Goal: Transaction & Acquisition: Purchase product/service

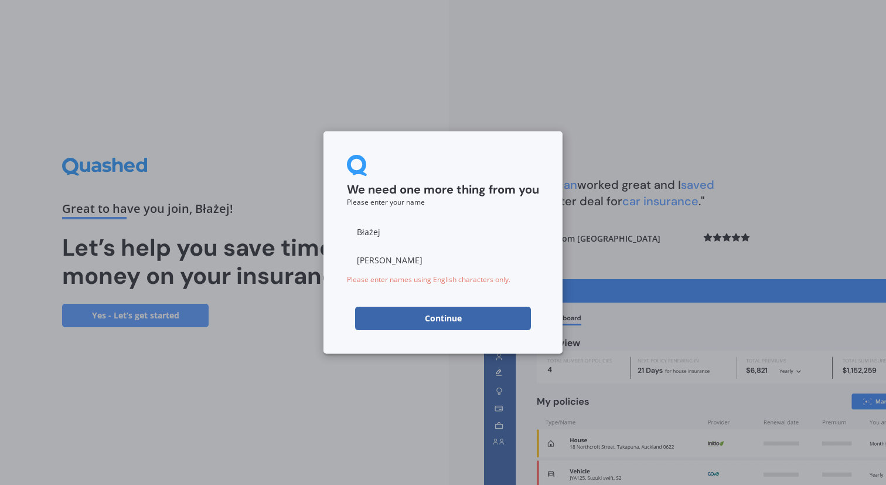
click at [501, 320] on button "Continue" at bounding box center [443, 318] width 176 height 23
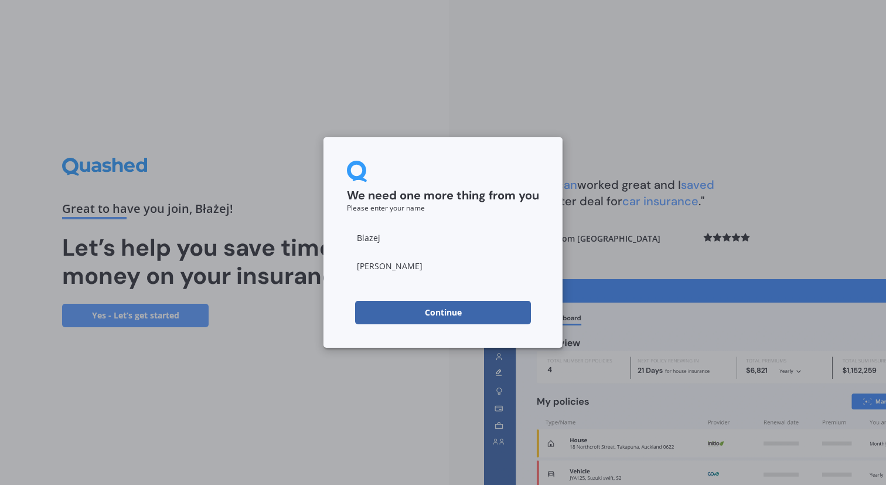
type input "Blazej"
click at [436, 304] on button "Continue" at bounding box center [443, 312] width 176 height 23
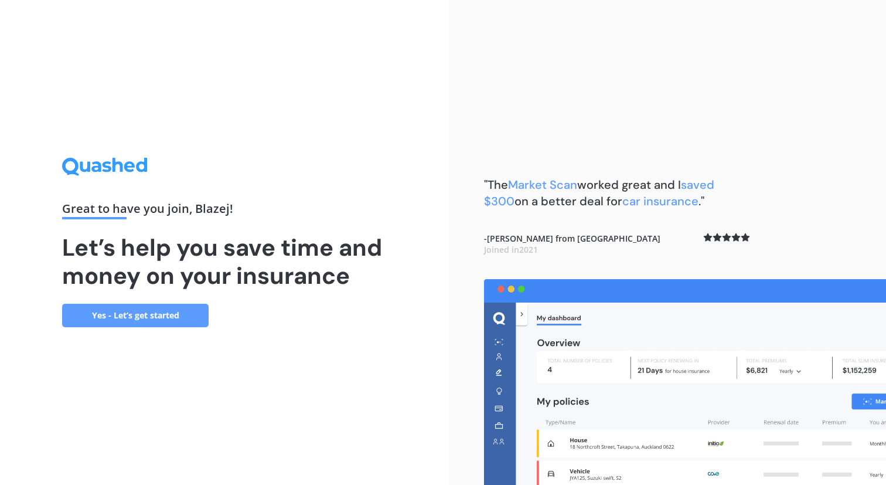
click at [175, 323] on link "Yes - Let’s get started" at bounding box center [135, 315] width 147 height 23
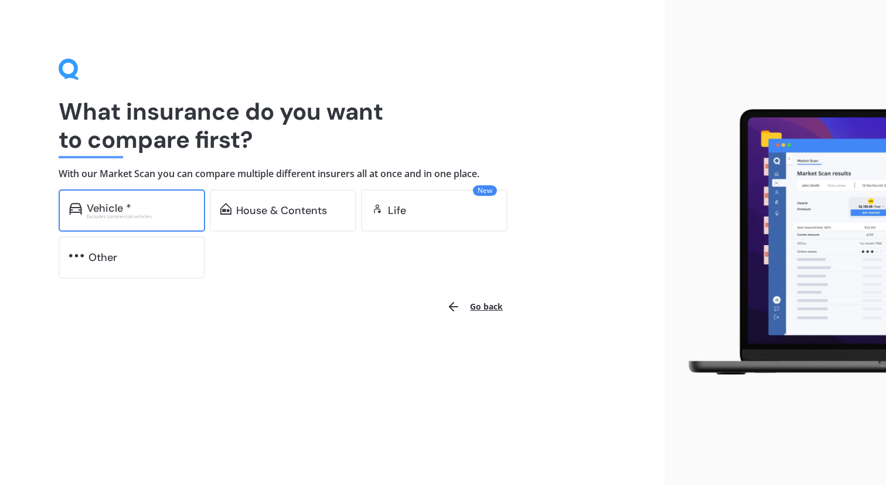
click at [179, 211] on div "Vehicle *" at bounding box center [141, 208] width 108 height 12
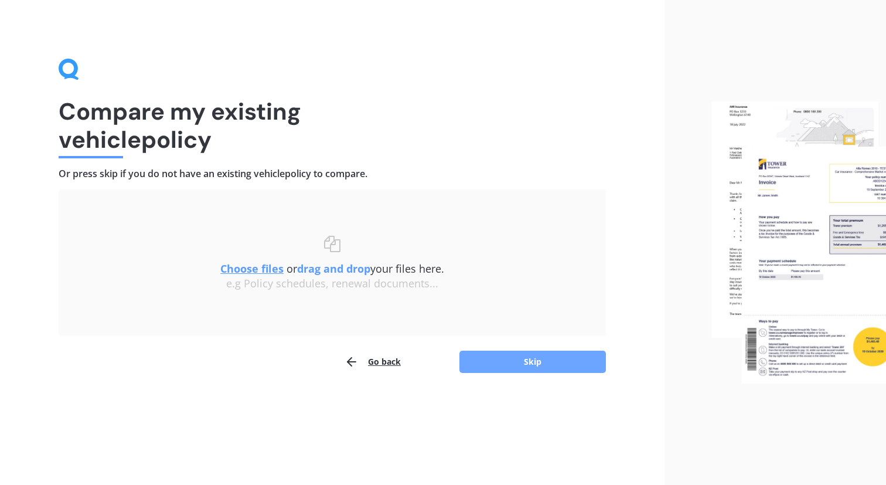
click at [519, 362] on button "Skip" at bounding box center [533, 362] width 147 height 22
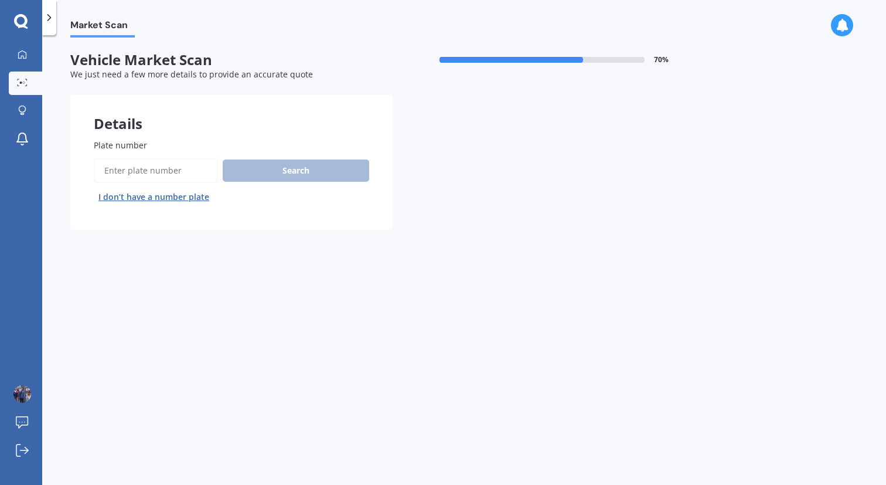
click at [196, 200] on button "I don’t have a number plate" at bounding box center [154, 197] width 120 height 19
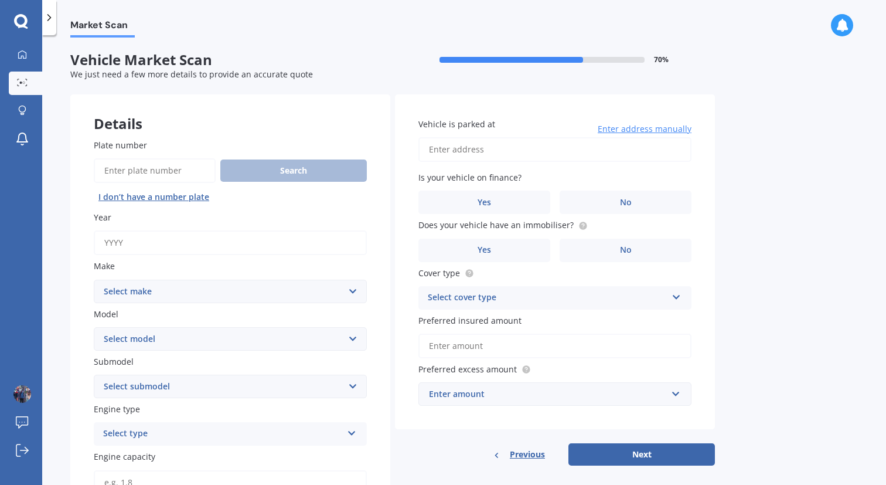
click at [219, 249] on input "Year" at bounding box center [230, 242] width 273 height 25
type input "2004"
click at [215, 288] on select "Select make AC ALFA ROMEO ASTON [PERSON_NAME] AUDI AUSTIN BEDFORD Bentley BMW B…" at bounding box center [230, 291] width 273 height 23
select select "TOYOTA"
click at [94, 280] on select "Select make AC ALFA ROMEO ASTON [PERSON_NAME] AUDI AUSTIN BEDFORD Bentley BMW B…" at bounding box center [230, 291] width 273 height 23
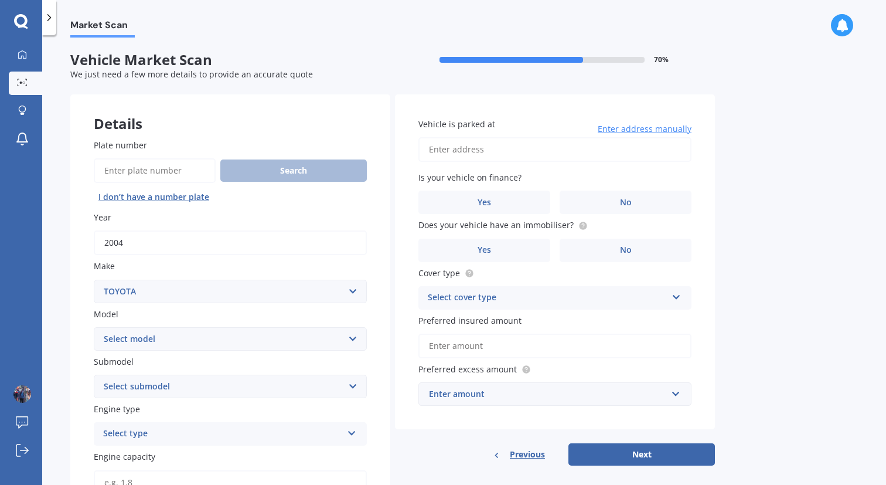
click at [229, 346] on select "Select model 4 Runner 86 [PERSON_NAME] Alphard Altezza Aqua Aristo Aurion Auris…" at bounding box center [230, 338] width 273 height 23
select select "AVENSIS"
click at [94, 328] on select "Select model 4 Runner 86 [PERSON_NAME] Alphard Altezza Aqua Aristo Aurion Auris…" at bounding box center [230, 338] width 273 height 23
click at [213, 387] on select "Select submodel (All other) 2.4 MPV Verso" at bounding box center [230, 386] width 273 height 23
select select "(ALL OTHER)"
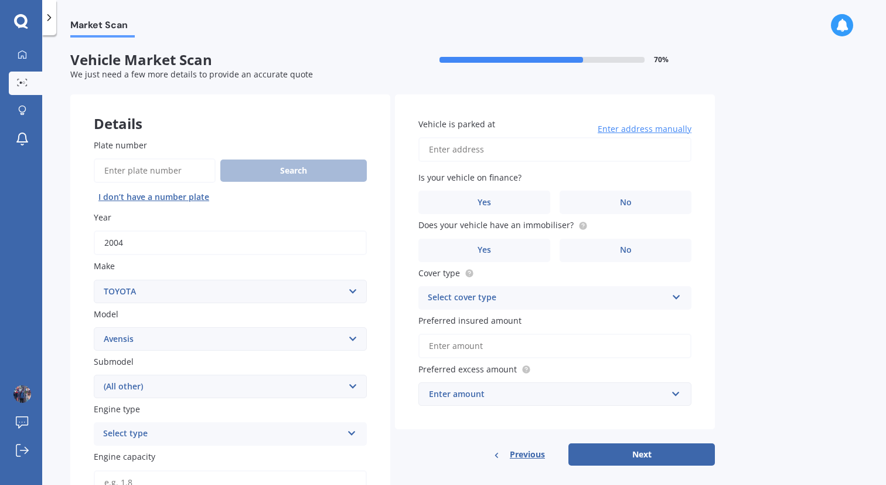
click at [94, 376] on select "Select submodel (All other) 2.4 MPV Verso" at bounding box center [230, 386] width 273 height 23
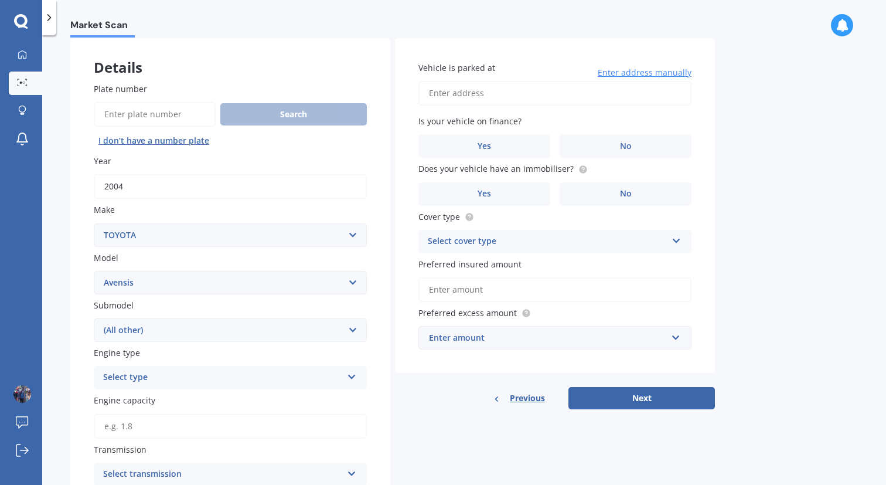
scroll to position [58, 0]
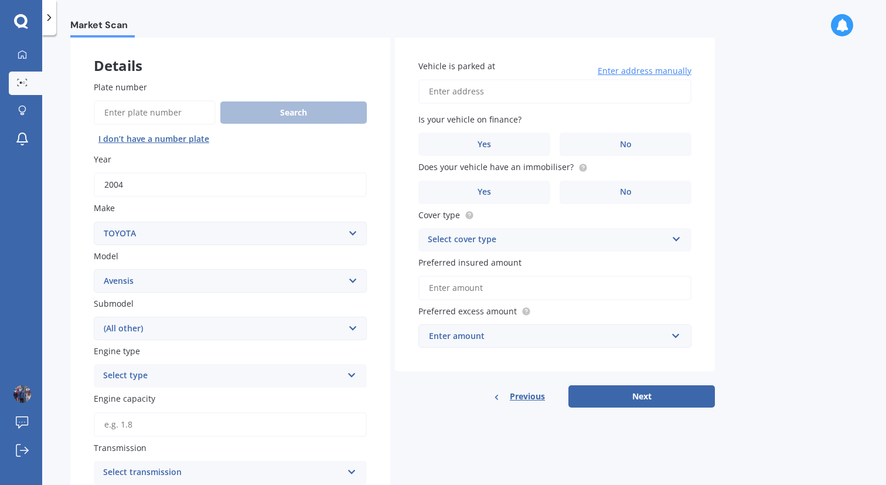
click at [219, 380] on div "Select type" at bounding box center [222, 376] width 239 height 14
click at [215, 402] on div "Petrol" at bounding box center [230, 398] width 272 height 21
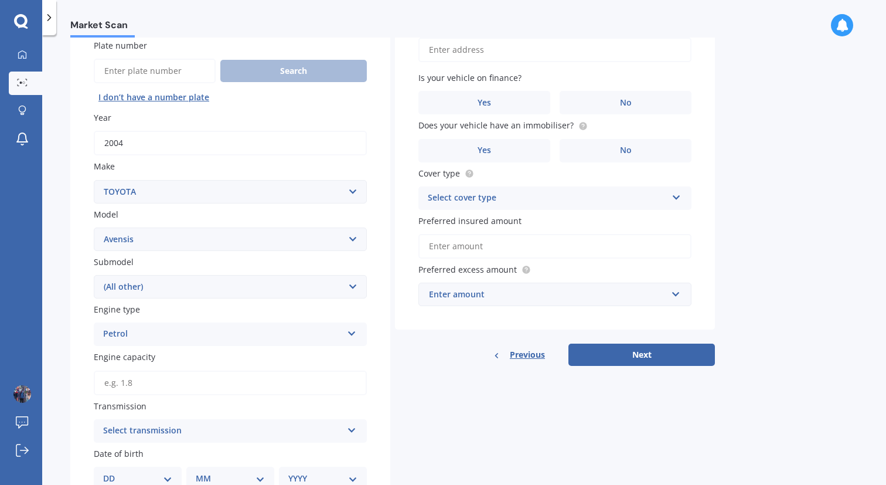
scroll to position [100, 0]
click at [217, 387] on input "Engine capacity" at bounding box center [230, 382] width 273 height 25
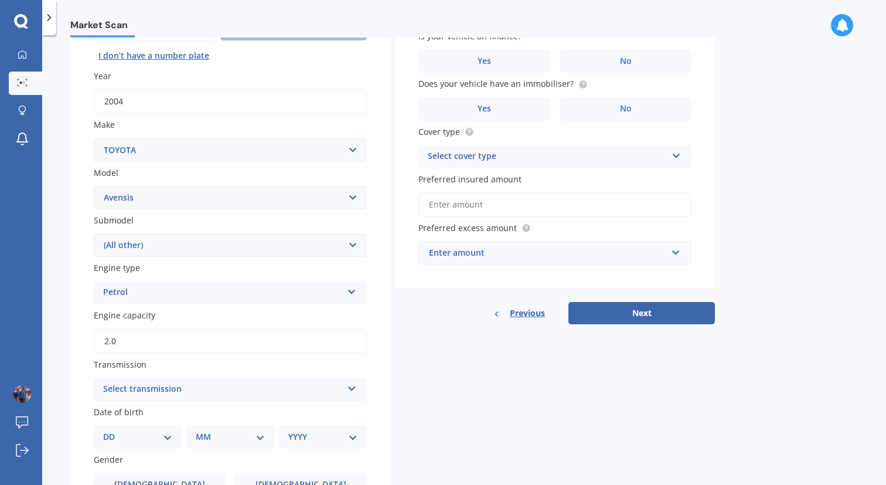
scroll to position [142, 0]
type input "2.0"
click at [225, 390] on div "Select transmission" at bounding box center [222, 389] width 239 height 14
click at [219, 410] on div "Auto" at bounding box center [230, 411] width 272 height 21
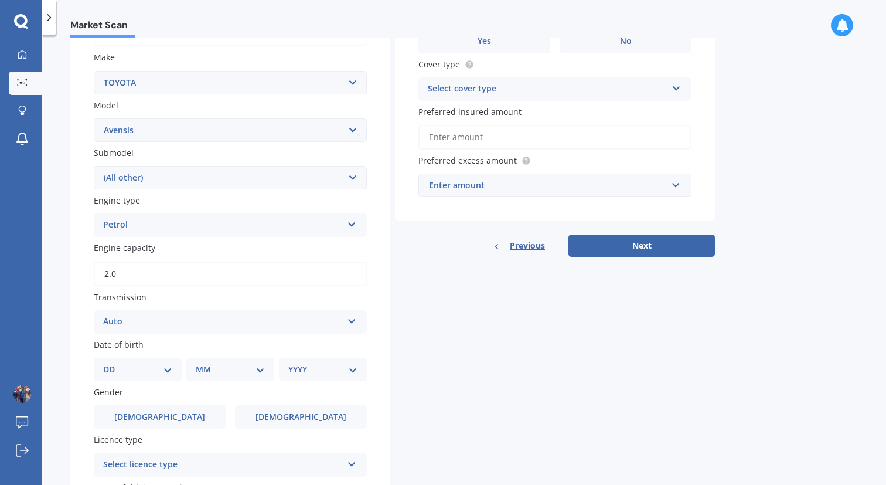
scroll to position [211, 0]
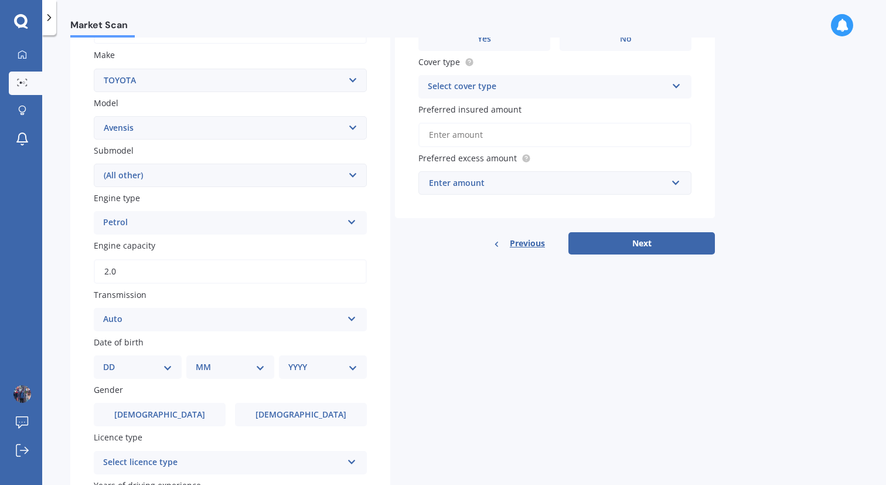
click at [174, 366] on div "DD 01 02 03 04 05 06 07 08 09 10 11 12 13 14 15 16 17 18 19 20 21 22 23 24 25 2…" at bounding box center [138, 366] width 88 height 23
click at [166, 373] on select "DD 01 02 03 04 05 06 07 08 09 10 11 12 13 14 15 16 17 18 19 20 21 22 23 24 25 2…" at bounding box center [137, 366] width 69 height 13
select select "25"
click at [113, 363] on select "DD 01 02 03 04 05 06 07 08 09 10 11 12 13 14 15 16 17 18 19 20 21 22 23 24 25 2…" at bounding box center [137, 366] width 69 height 13
click at [213, 379] on div "MM 01 02 03 04 05 06 07 08 09 10 11 12" at bounding box center [230, 366] width 88 height 23
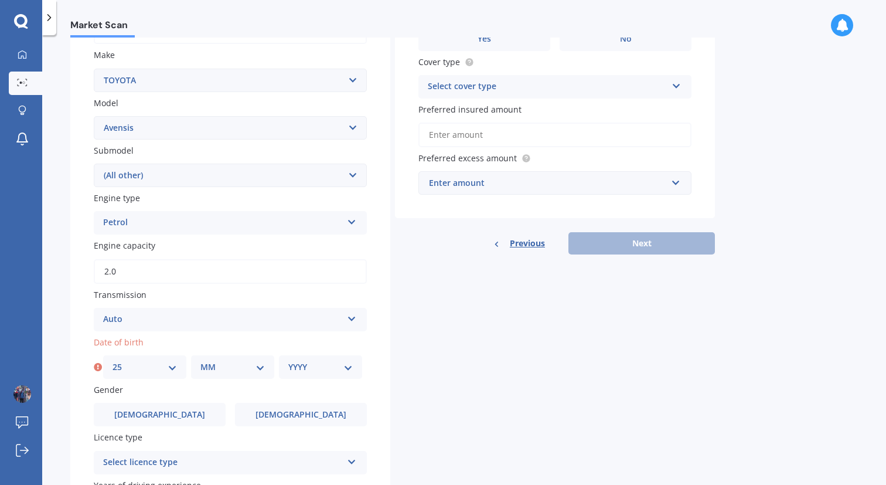
click at [240, 370] on select "MM 01 02 03 04 05 06 07 08 09 10 11 12" at bounding box center [232, 366] width 64 height 13
select select "10"
click at [200, 363] on select "MM 01 02 03 04 05 06 07 08 09 10 11 12" at bounding box center [232, 366] width 64 height 13
click at [317, 376] on div "YYYY 2025 2024 2023 2022 2021 2020 2019 2018 2017 2016 2015 2014 2013 2012 2011…" at bounding box center [320, 366] width 83 height 23
click at [338, 371] on select "YYYY 2025 2024 2023 2022 2021 2020 2019 2018 2017 2016 2015 2014 2013 2012 2011…" at bounding box center [320, 366] width 64 height 13
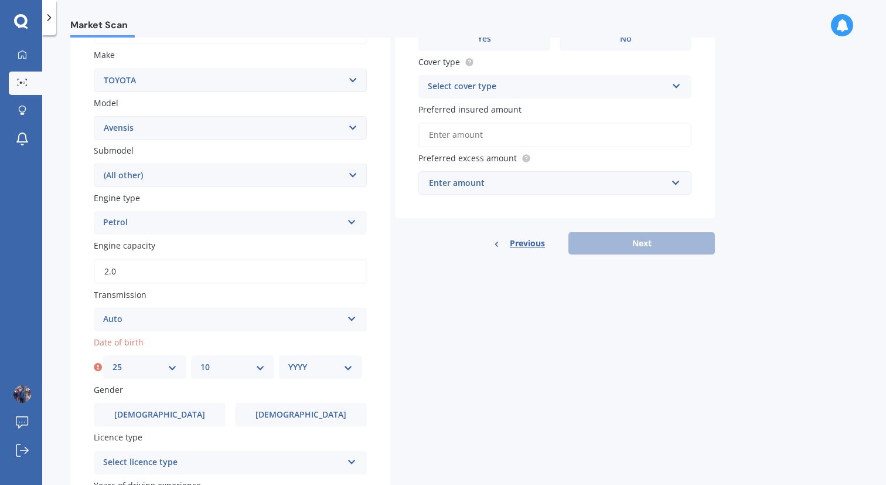
select select "2000"
click at [288, 363] on select "YYYY 2025 2024 2023 2022 2021 2020 2019 2018 2017 2016 2015 2014 2013 2012 2011…" at bounding box center [320, 366] width 64 height 13
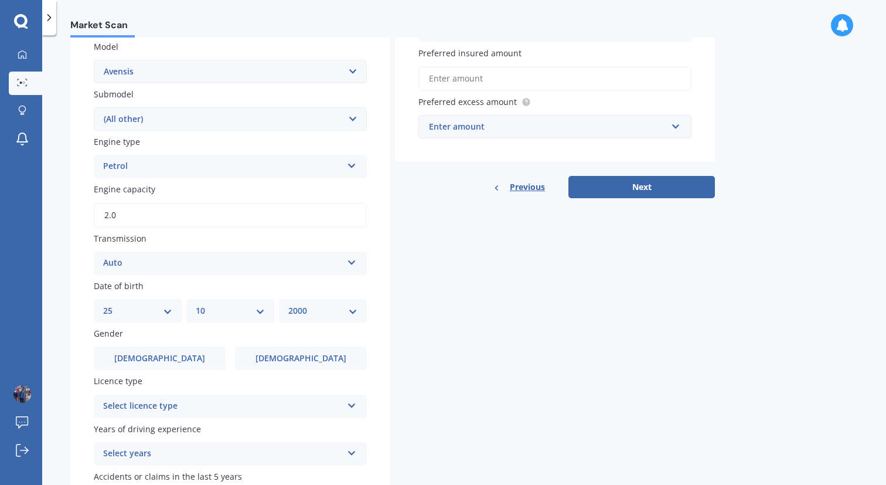
scroll to position [269, 0]
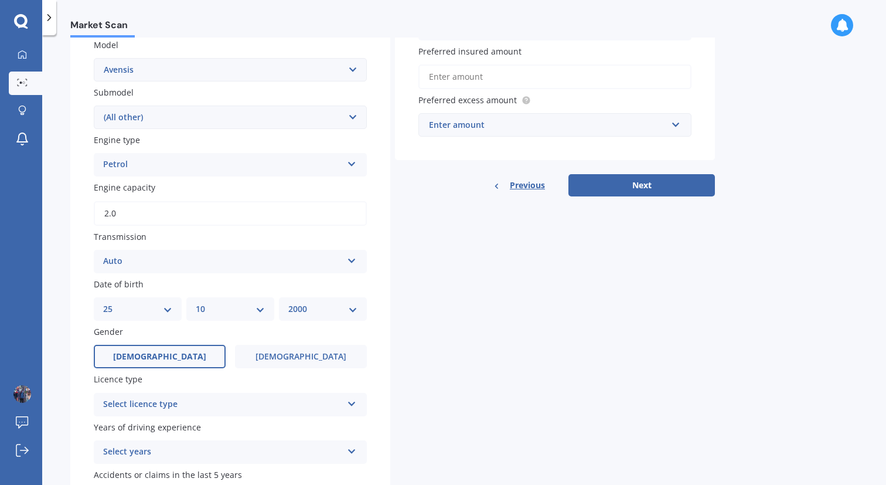
click at [219, 360] on label "[DEMOGRAPHIC_DATA]" at bounding box center [160, 356] width 132 height 23
click at [0, 0] on input "[DEMOGRAPHIC_DATA]" at bounding box center [0, 0] width 0 height 0
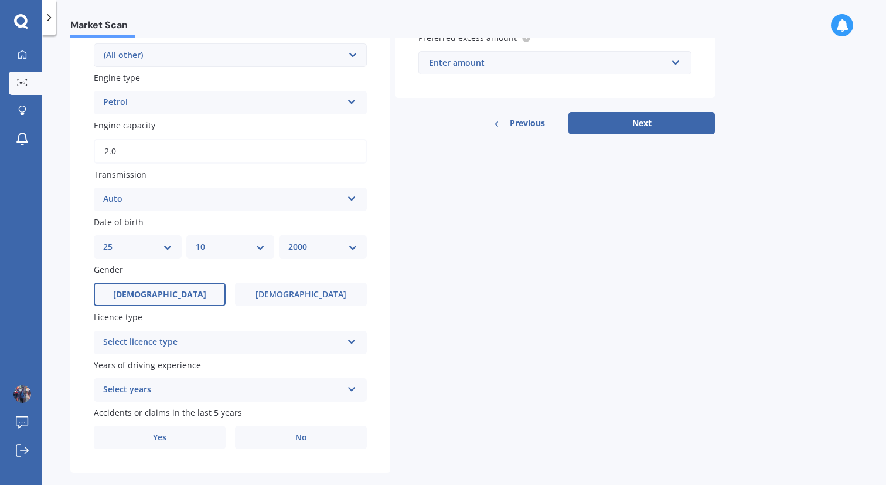
scroll to position [332, 0]
click at [227, 342] on div "Select licence type" at bounding box center [222, 342] width 239 height 14
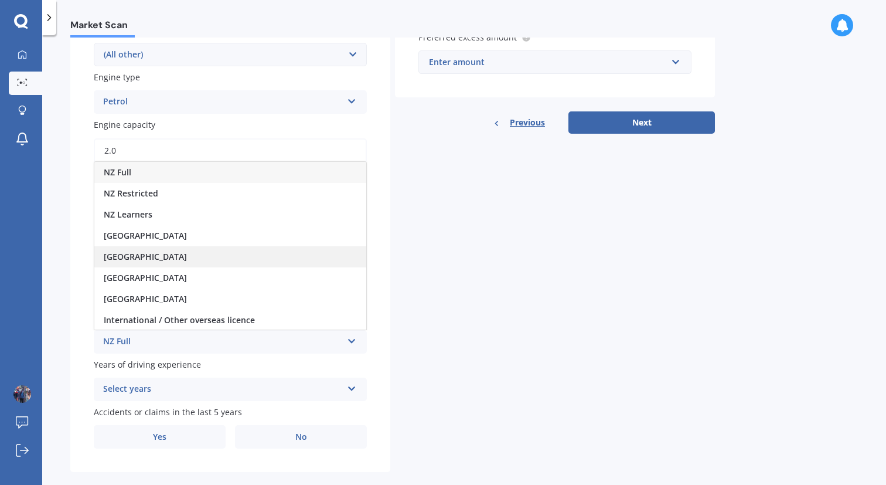
scroll to position [1, 0]
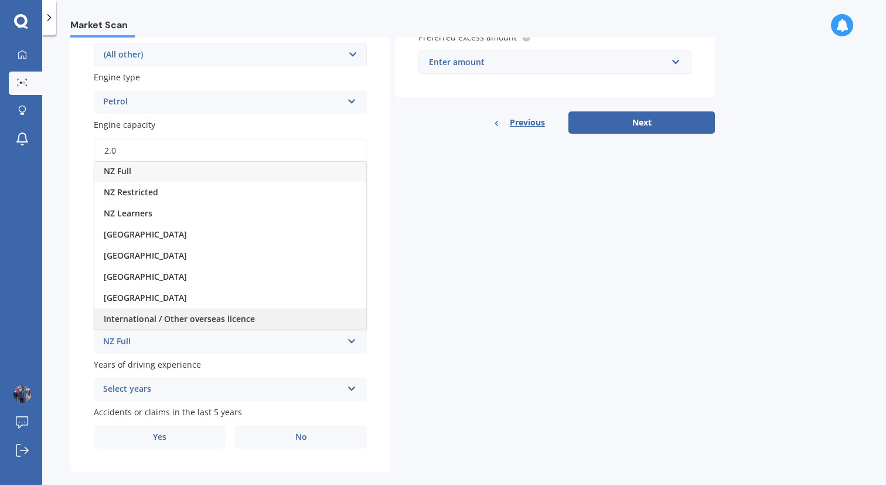
click at [213, 324] on span "International / Other overseas licence" at bounding box center [179, 318] width 151 height 11
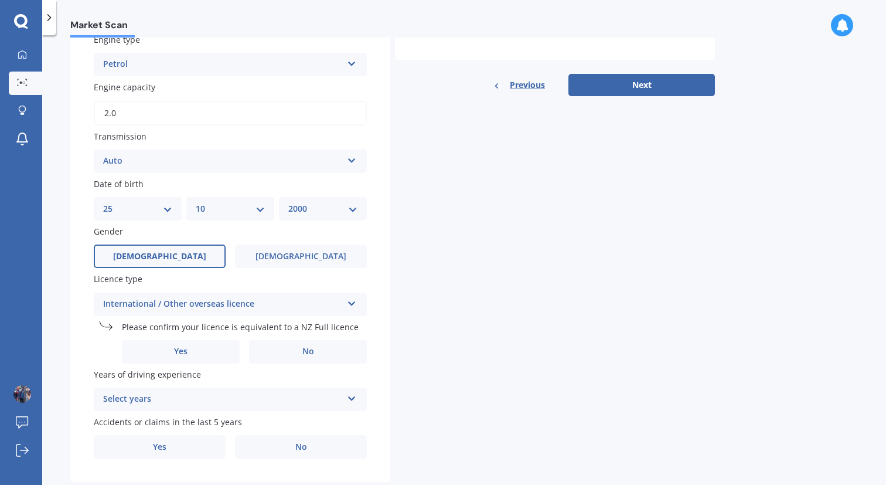
scroll to position [401, 0]
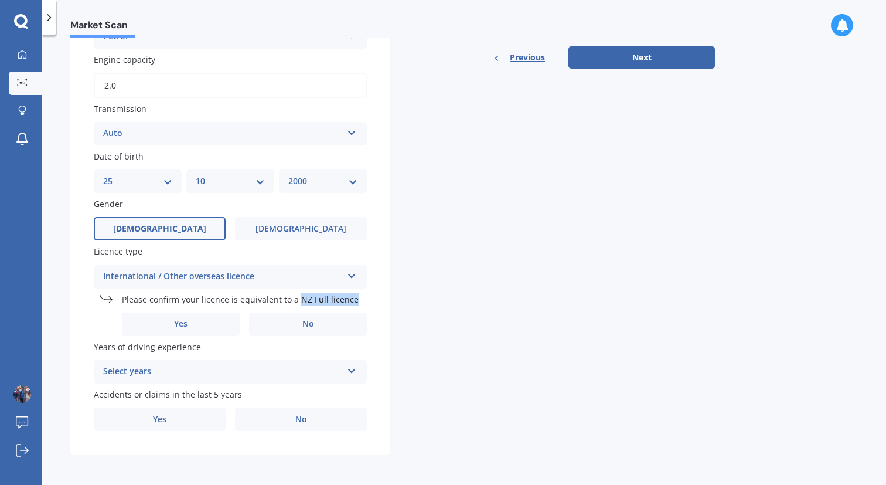
drag, startPoint x: 358, startPoint y: 297, endPoint x: 296, endPoint y: 295, distance: 62.2
click at [296, 295] on label "Please confirm your licence is equivalent to a NZ Full licence" at bounding box center [242, 299] width 240 height 12
copy span "NZ Full licence"
click at [174, 332] on label "Yes" at bounding box center [181, 323] width 118 height 23
click at [0, 0] on input "Yes" at bounding box center [0, 0] width 0 height 0
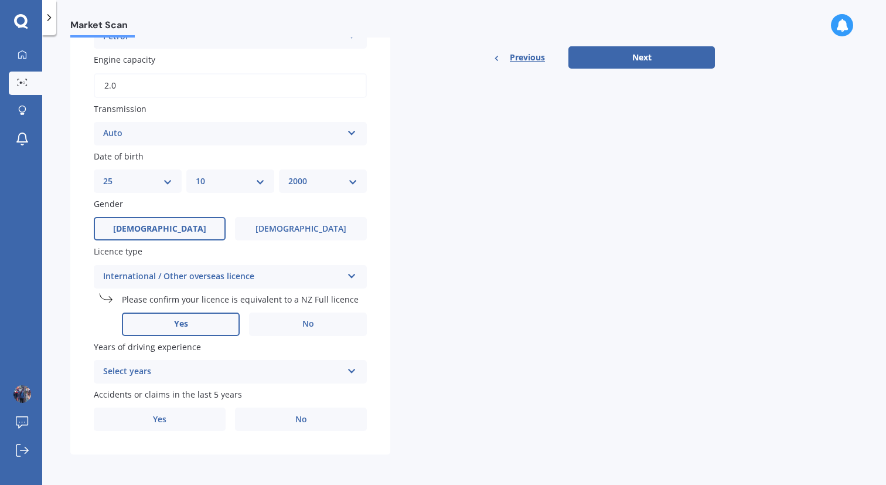
click at [283, 374] on div "Select years" at bounding box center [222, 372] width 239 height 14
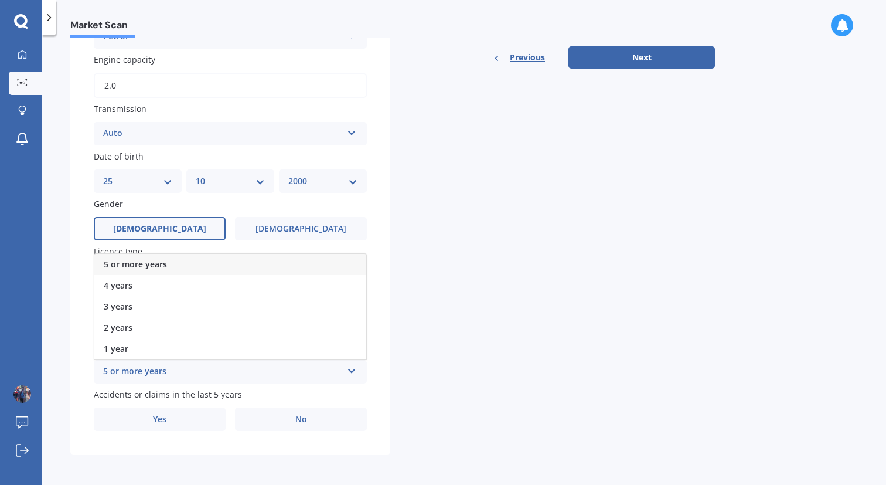
click at [255, 263] on div "5 or more years" at bounding box center [230, 264] width 272 height 21
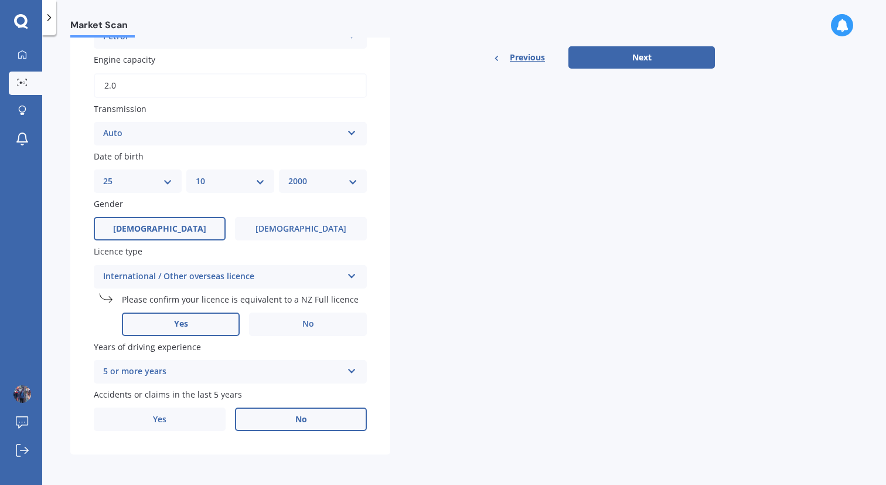
click at [314, 419] on label "No" at bounding box center [301, 418] width 132 height 23
click at [0, 0] on input "No" at bounding box center [0, 0] width 0 height 0
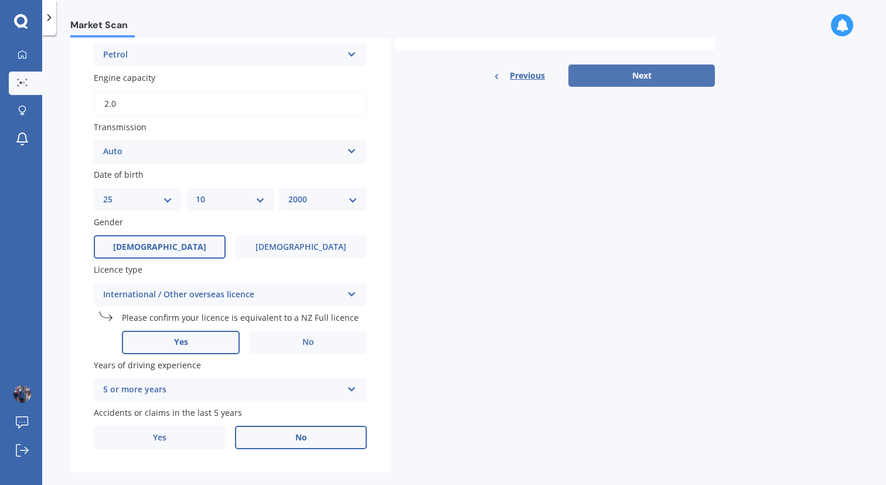
click at [640, 80] on button "Next" at bounding box center [642, 75] width 147 height 22
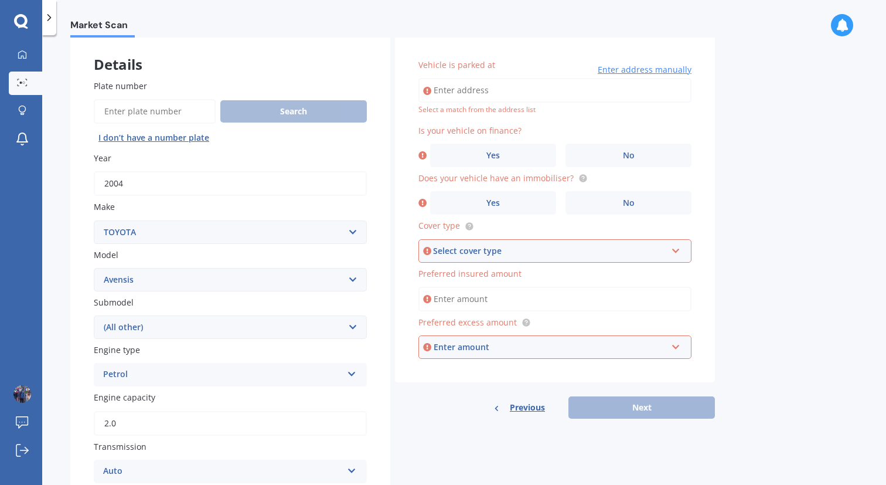
scroll to position [53, 0]
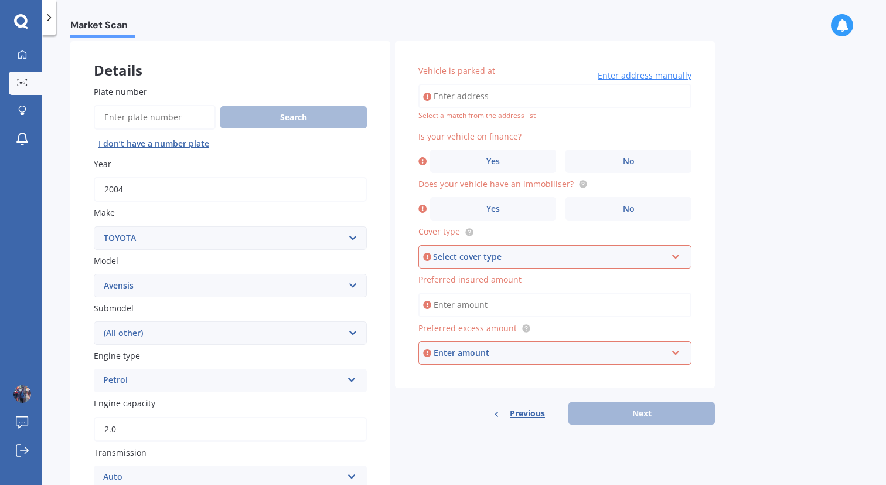
click at [586, 92] on input "Vehicle is parked at" at bounding box center [555, 96] width 273 height 25
paste input "[STREET_ADDRESS]"
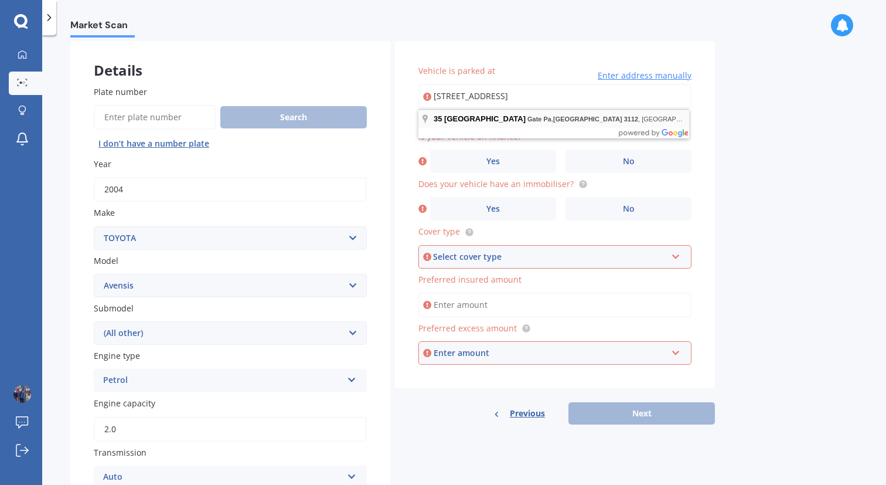
type input "[STREET_ADDRESS]"
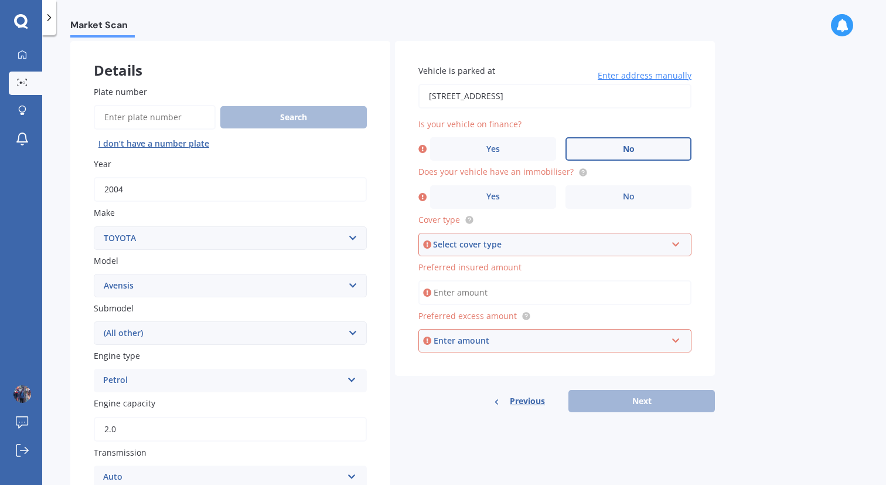
click at [633, 151] on span "No" at bounding box center [629, 149] width 12 height 10
click at [0, 0] on input "No" at bounding box center [0, 0] width 0 height 0
click at [498, 200] on span "Yes" at bounding box center [494, 197] width 14 height 10
click at [0, 0] on input "Yes" at bounding box center [0, 0] width 0 height 0
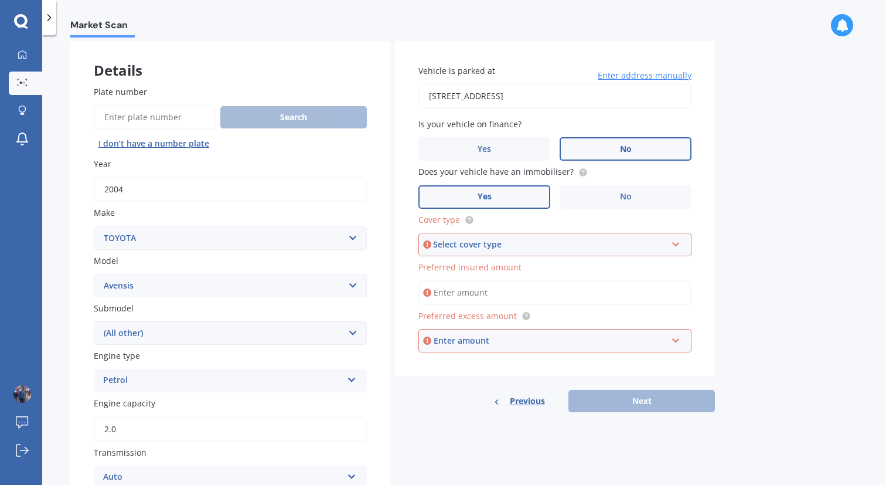
click at [538, 246] on div "Select cover type" at bounding box center [549, 244] width 233 height 13
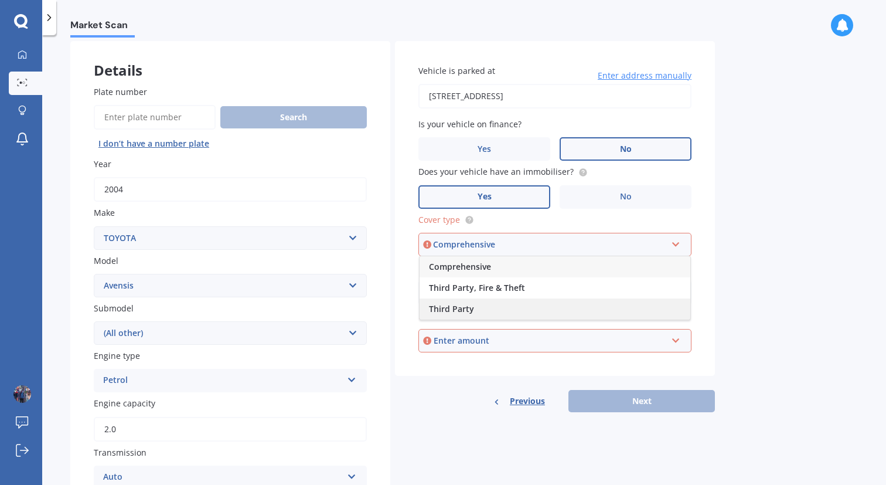
click at [519, 308] on div "Third Party" at bounding box center [555, 308] width 271 height 21
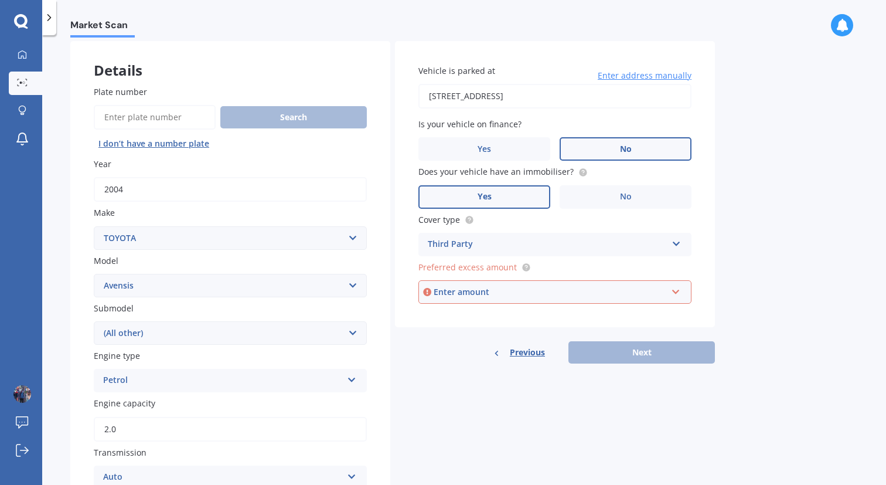
click at [539, 297] on div "Enter amount" at bounding box center [550, 291] width 233 height 13
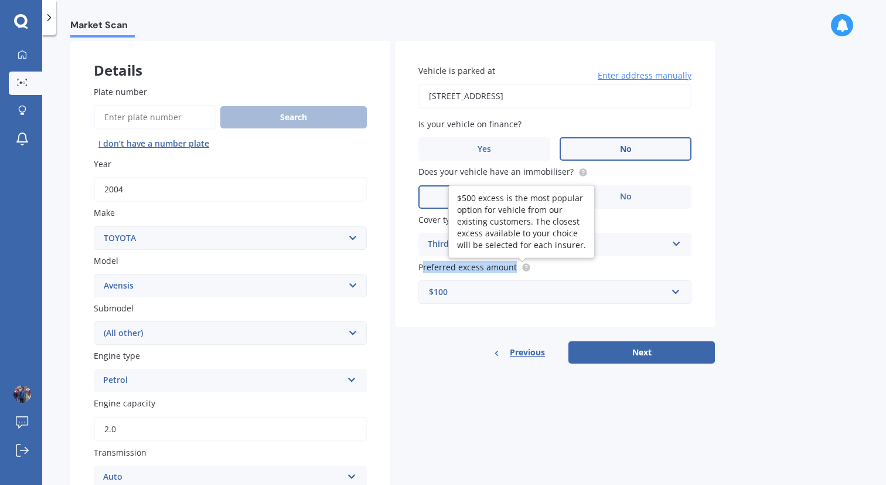
drag, startPoint x: 423, startPoint y: 270, endPoint x: 516, endPoint y: 271, distance: 93.2
click at [516, 271] on span "Preferred excess amount" at bounding box center [475, 267] width 113 height 12
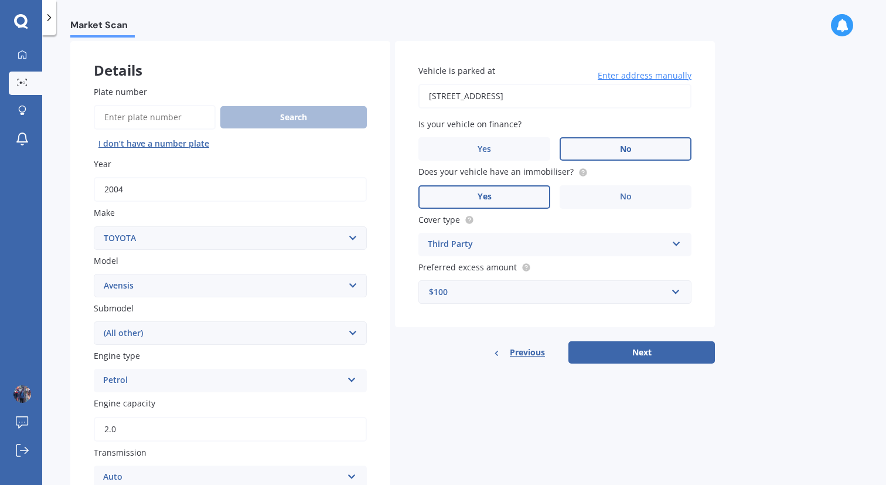
click at [415, 268] on div "Vehicle is parked at [STREET_ADDRESS] Zelandia Enter address manually Is your v…" at bounding box center [555, 184] width 320 height 286
drag, startPoint x: 415, startPoint y: 268, endPoint x: 504, endPoint y: 268, distance: 89.1
click at [504, 268] on div "Vehicle is parked at [STREET_ADDRESS] Zelandia Enter address manually Is your v…" at bounding box center [555, 184] width 320 height 286
click at [523, 297] on div "$100" at bounding box center [548, 291] width 238 height 13
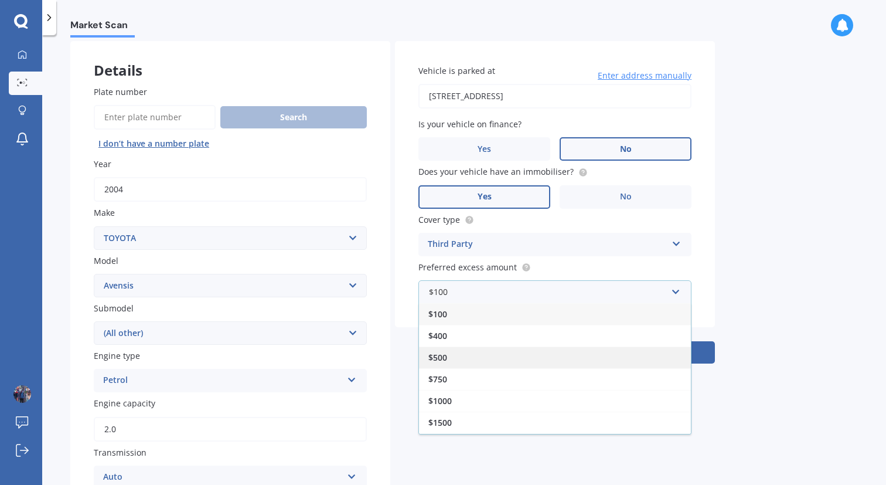
click at [527, 366] on div "$500" at bounding box center [555, 357] width 272 height 22
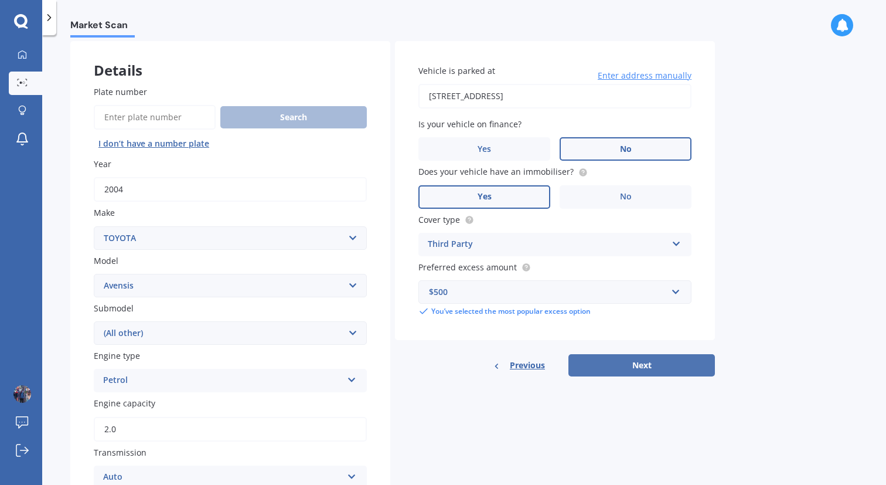
click at [659, 362] on button "Next" at bounding box center [642, 365] width 147 height 22
select select "25"
select select "10"
select select "2000"
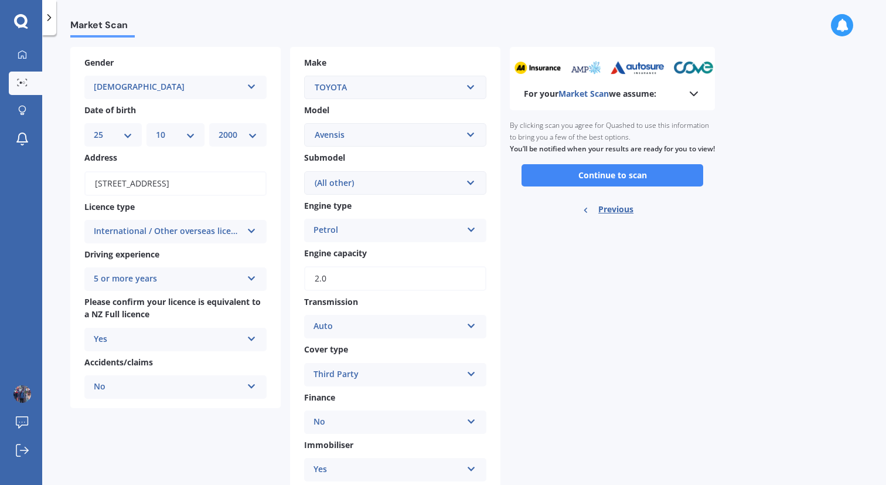
scroll to position [49, 0]
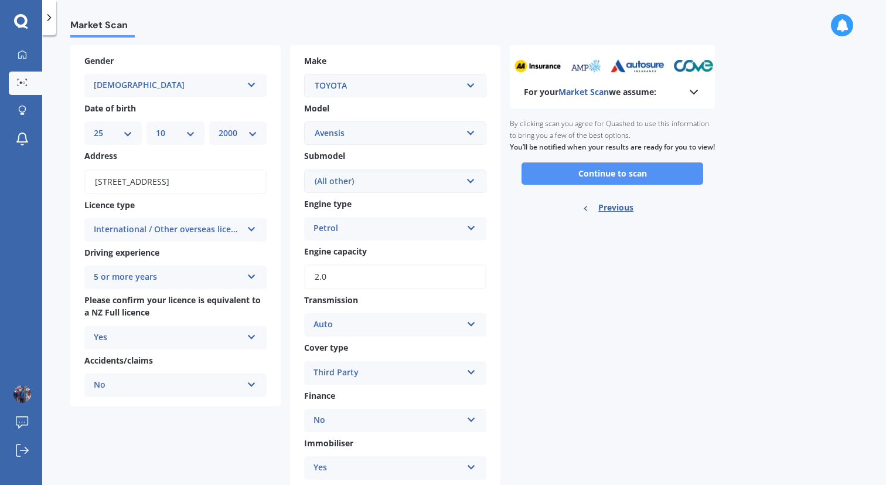
click at [668, 185] on button "Continue to scan" at bounding box center [613, 173] width 182 height 22
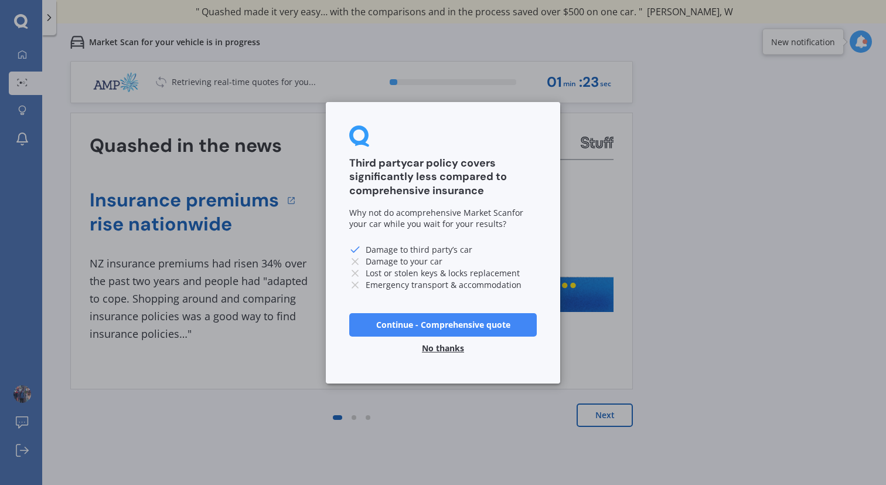
click at [450, 349] on button "No thanks" at bounding box center [443, 347] width 56 height 23
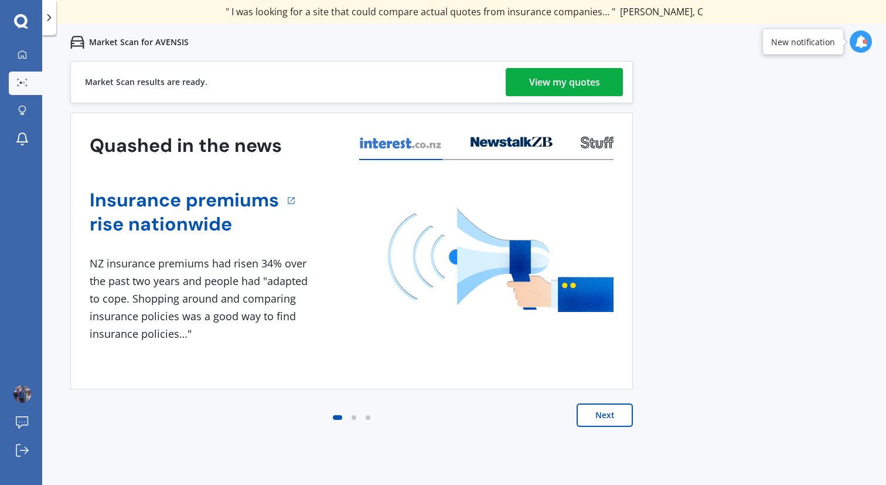
click at [596, 87] on div "View my quotes" at bounding box center [564, 82] width 71 height 28
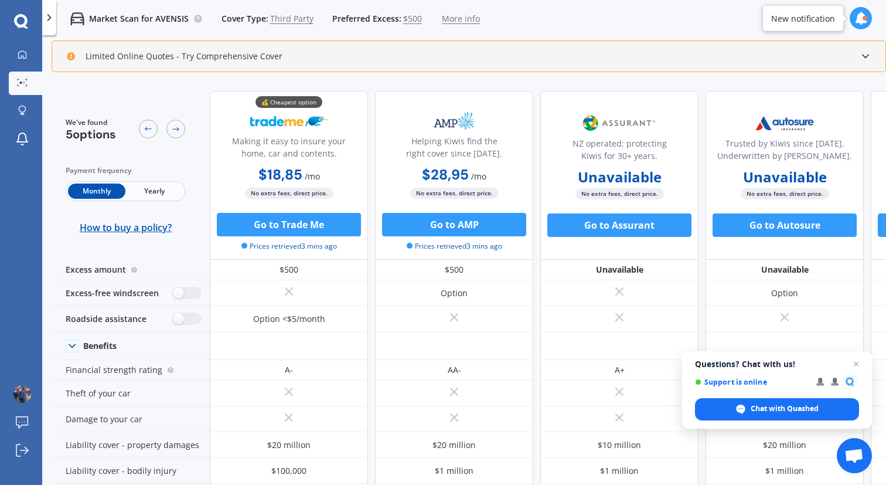
click at [165, 193] on span "Yearly" at bounding box center [153, 190] width 57 height 15
